Goal: Check status: Check status

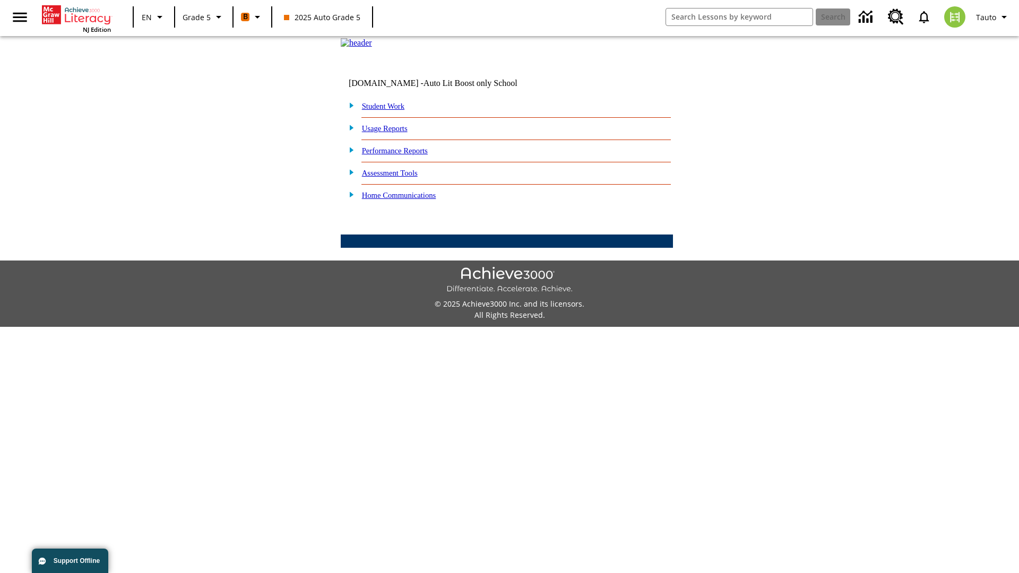
click at [390, 110] on link "Student Work" at bounding box center [383, 106] width 42 height 8
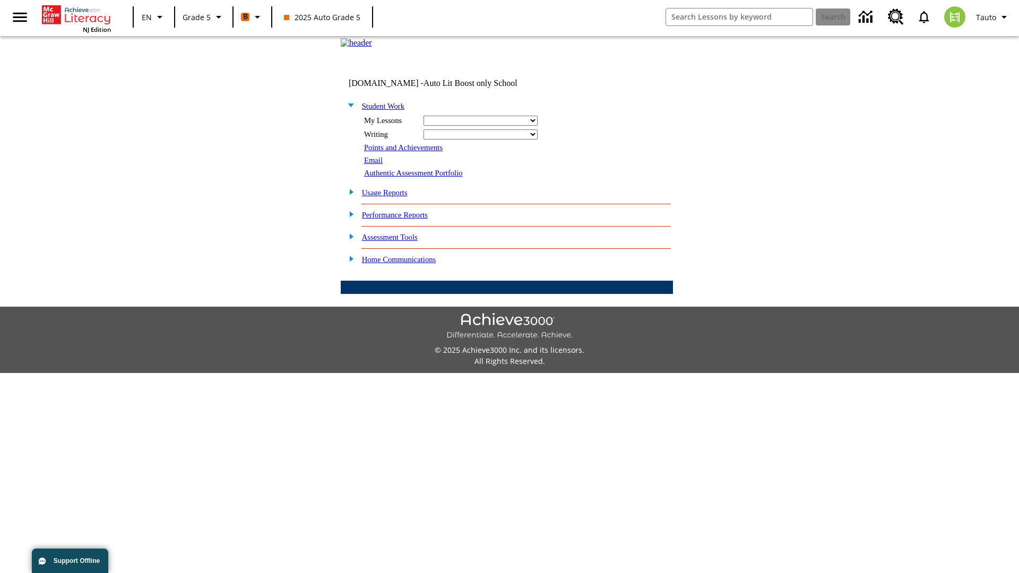
select select "/options/reports/?report_id=12&atype=21&section=2"
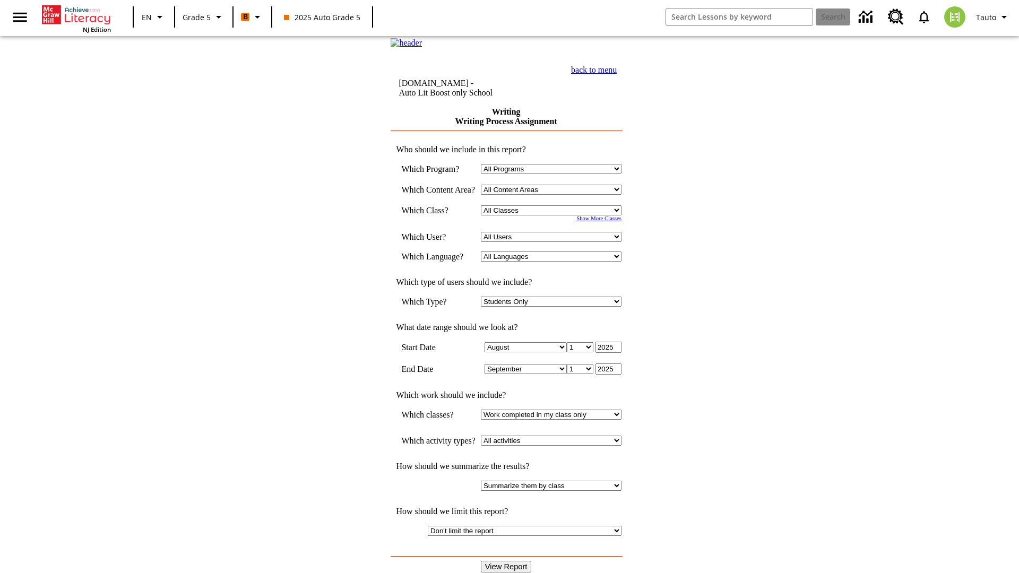
click at [554, 215] on select "Select a Class: All Classes 2025 Auto Grade 5 OL 2025 Auto Grade 6" at bounding box center [551, 210] width 141 height 10
select select "11133131"
click at [554, 242] on select "All Users Cat, Sautoen Cat, Sautoes Cat, Sautoss Donotlogin, Sautoen Twoschools…" at bounding box center [551, 237] width 141 height 10
select select "21437107"
click at [507, 561] on input "View Report" at bounding box center [506, 567] width 51 height 12
